Goal: Information Seeking & Learning: Learn about a topic

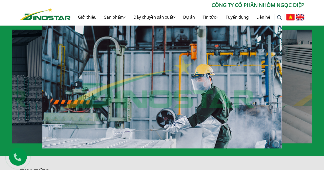
scroll to position [358, 0]
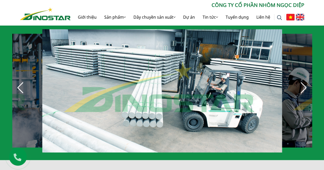
click at [302, 85] on div "Next slide" at bounding box center [303, 87] width 11 height 11
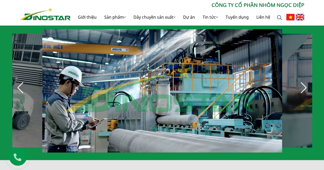
click at [302, 85] on div "Next slide" at bounding box center [303, 87] width 11 height 11
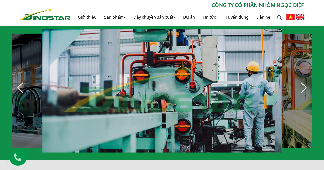
click at [302, 85] on div "Next slide" at bounding box center [303, 87] width 11 height 11
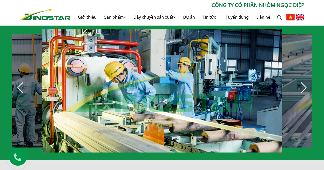
click at [302, 85] on div "Next slide" at bounding box center [303, 87] width 11 height 11
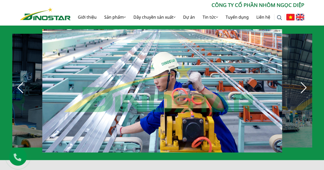
click at [302, 85] on div "Next slide" at bounding box center [303, 87] width 11 height 11
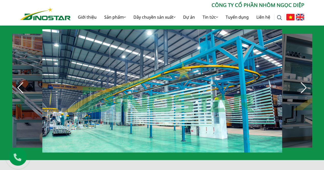
scroll to position [333, 0]
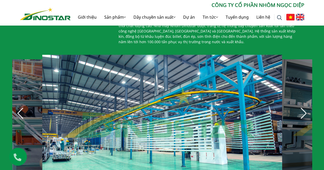
click at [303, 112] on div "Next slide" at bounding box center [303, 113] width 11 height 11
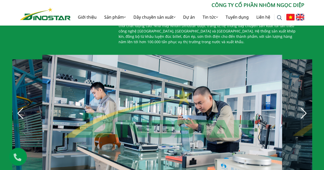
click at [302, 112] on div "Next slide" at bounding box center [303, 113] width 11 height 11
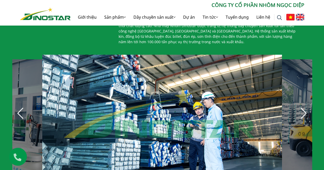
click at [302, 112] on div "Next slide" at bounding box center [303, 113] width 11 height 11
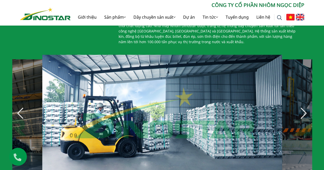
click at [302, 112] on div "Next slide" at bounding box center [303, 113] width 11 height 11
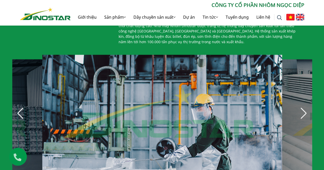
click at [302, 112] on div "Next slide" at bounding box center [303, 113] width 11 height 11
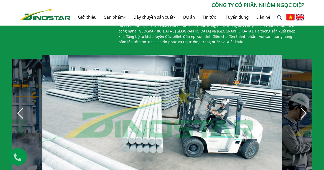
click at [302, 112] on div "Next slide" at bounding box center [303, 113] width 11 height 11
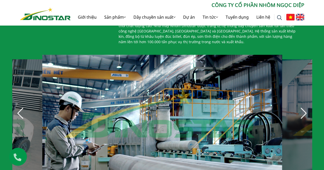
click at [302, 112] on div "Next slide" at bounding box center [303, 113] width 11 height 11
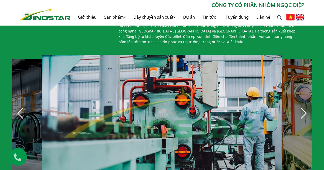
click at [302, 112] on div "Next slide" at bounding box center [303, 113] width 11 height 11
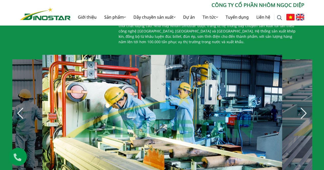
click at [302, 112] on div "Next slide" at bounding box center [303, 113] width 11 height 11
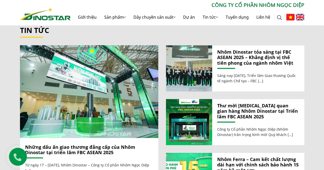
scroll to position [538, 0]
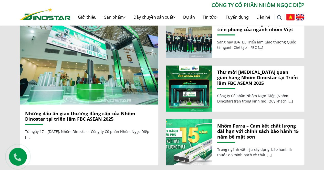
click at [86, 113] on link "Những dấu ấn giao thương đẳng cấp của Nhôm Dinostar tại triển lãm FBC ASEAN 2025" at bounding box center [80, 117] width 110 height 12
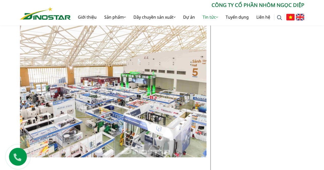
scroll to position [1280, 0]
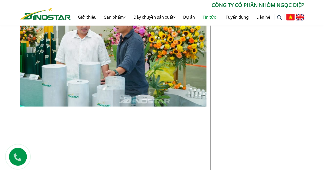
scroll to position [2406, 0]
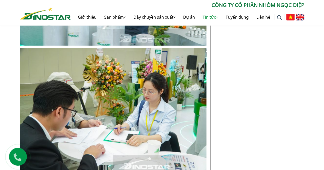
scroll to position [2560, 0]
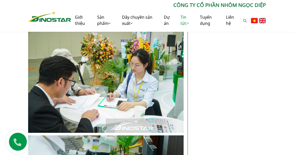
scroll to position [2238, 0]
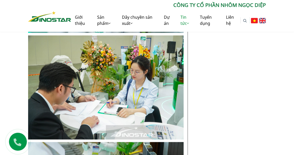
drag, startPoint x: 2, startPoint y: 99, endPoint x: 12, endPoint y: 86, distance: 16.8
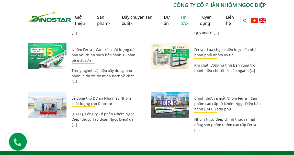
scroll to position [2959, 0]
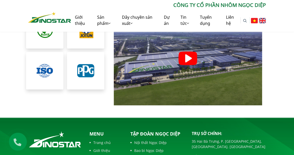
scroll to position [1070, 0]
